Goal: Navigation & Orientation: Understand site structure

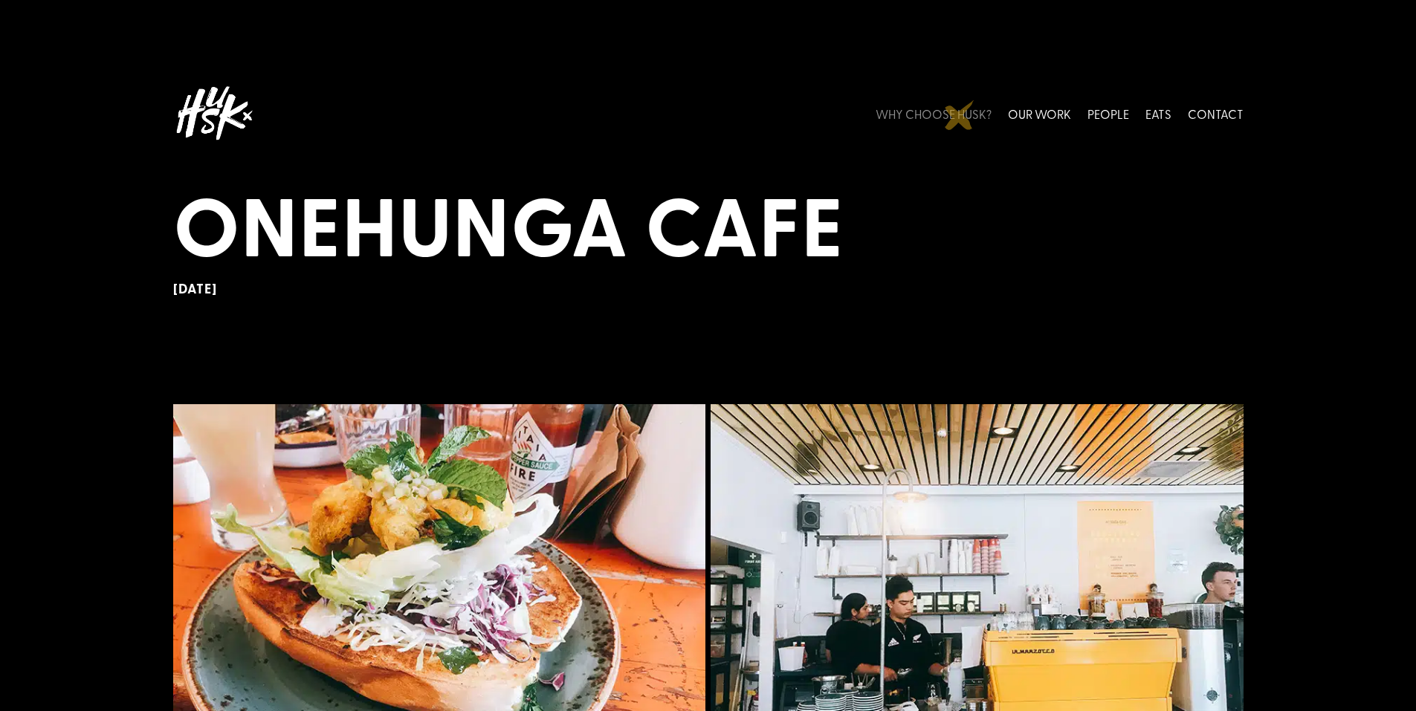
click at [960, 115] on link "WHY CHOOSE HUSK?" at bounding box center [934, 113] width 116 height 66
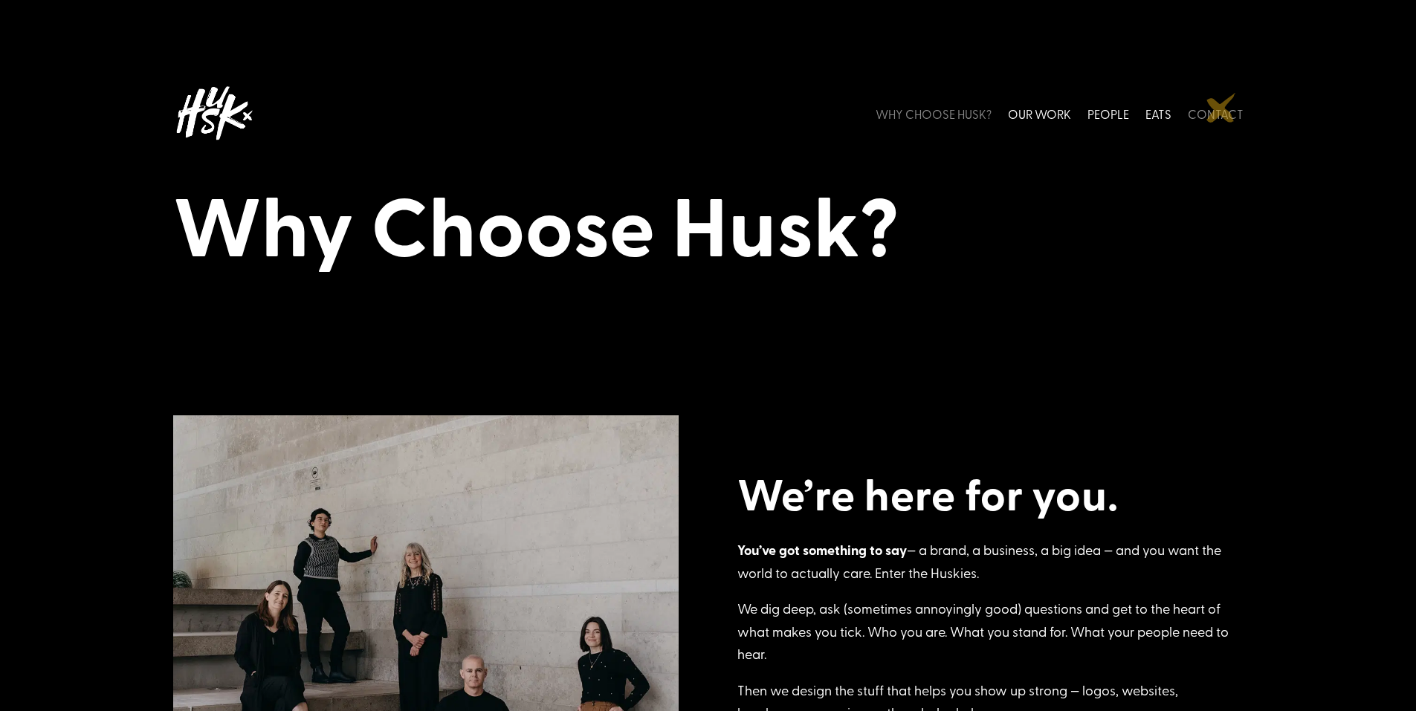
click at [1222, 108] on link "CONTACT" at bounding box center [1216, 113] width 56 height 66
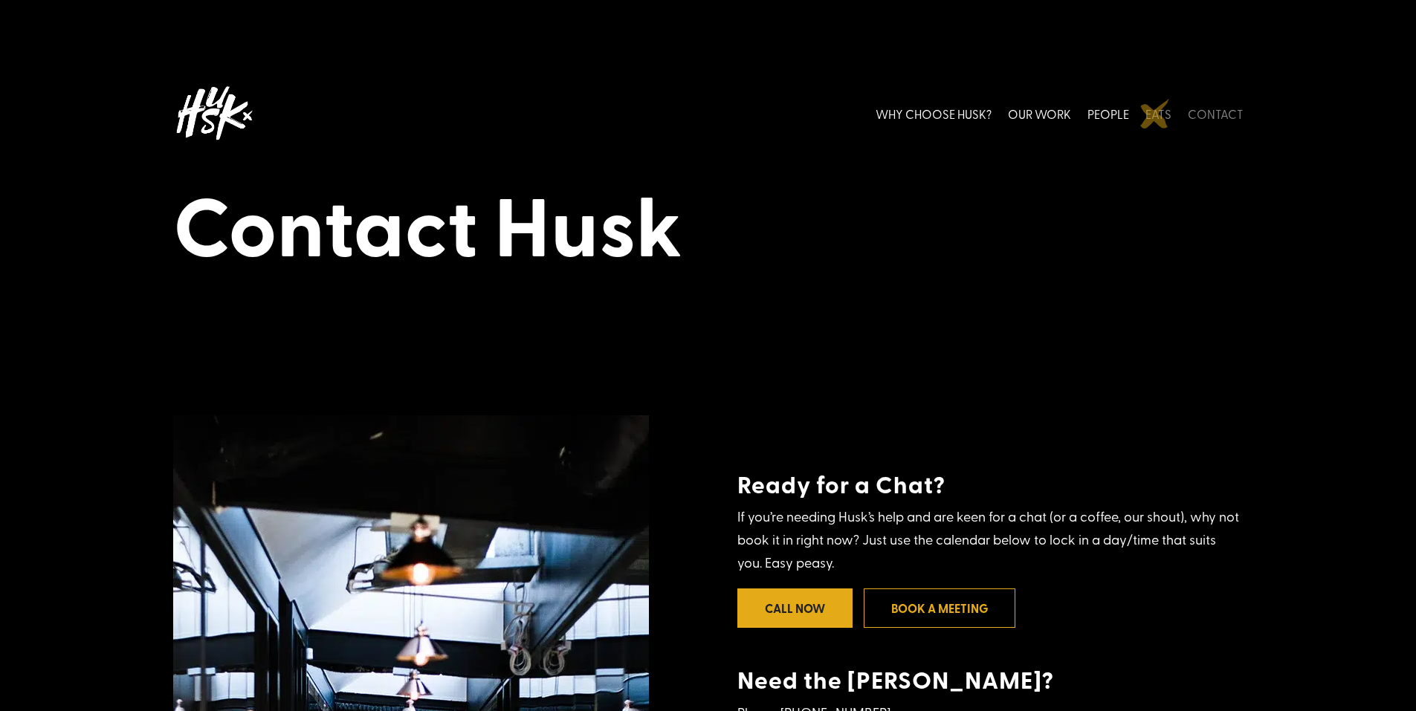
click at [1161, 114] on link "EATS" at bounding box center [1159, 113] width 26 height 66
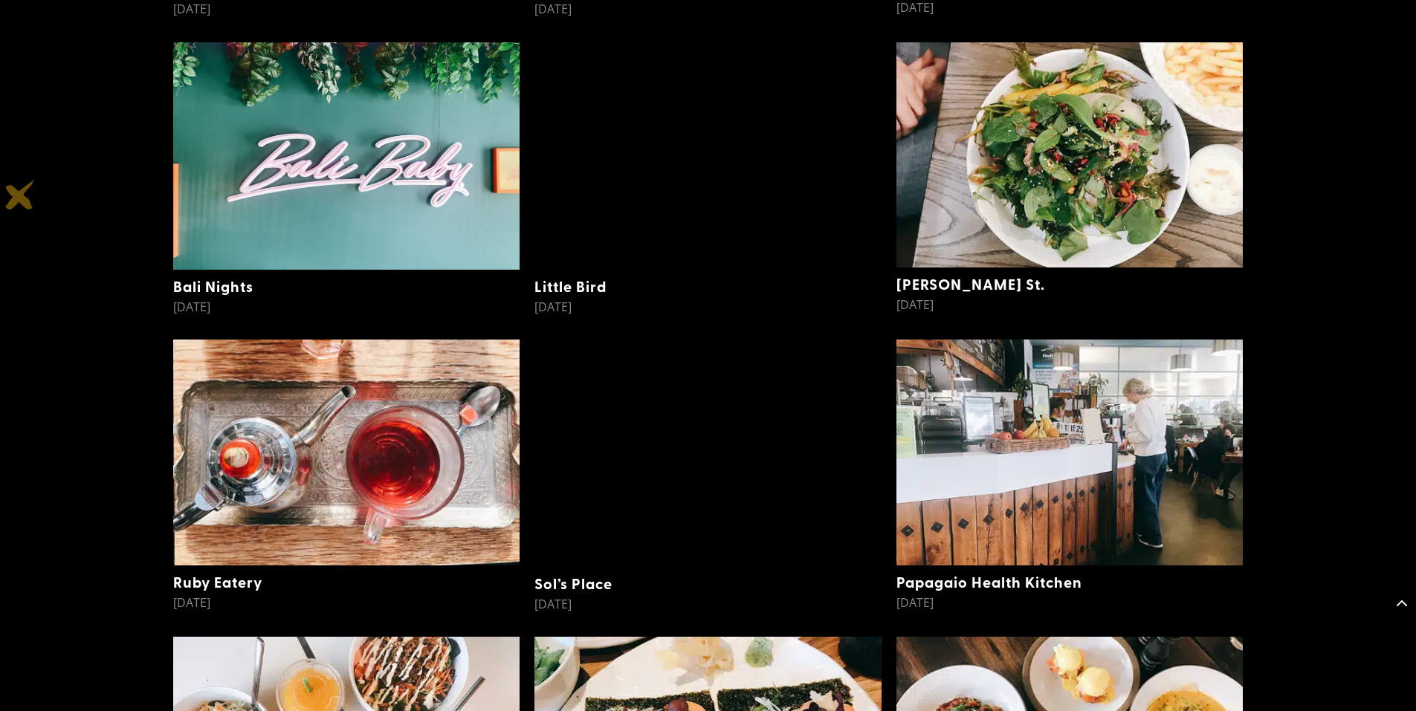
scroll to position [1725, 0]
